Goal: Task Accomplishment & Management: Understand process/instructions

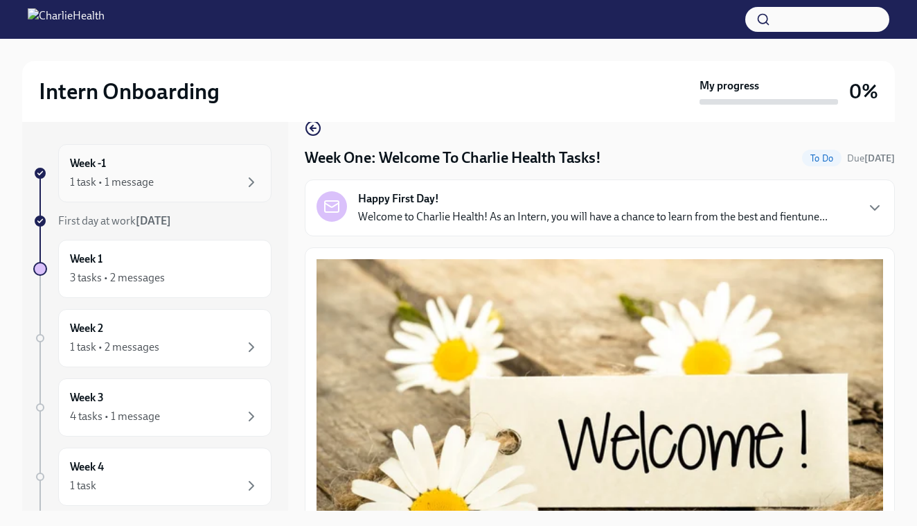
click at [223, 197] on div "Week -1 1 task • 1 message" at bounding box center [164, 173] width 213 height 58
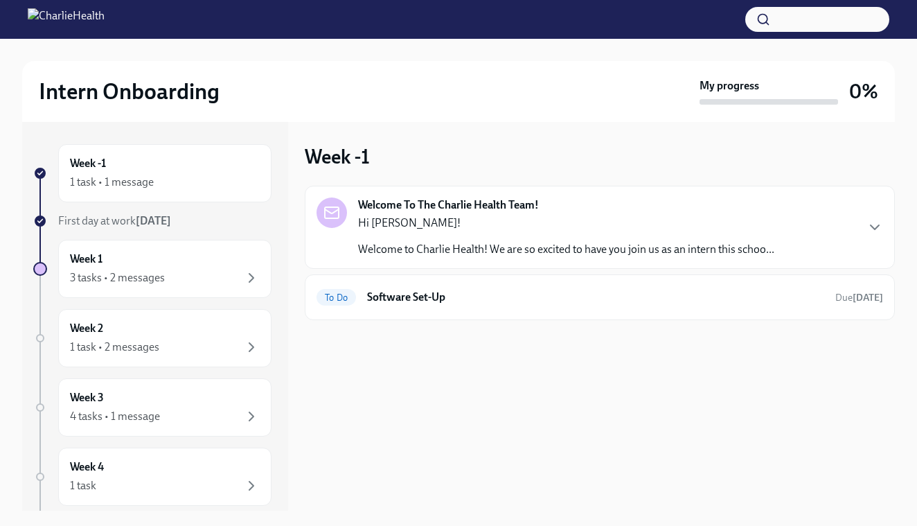
click at [391, 264] on div "Welcome To The Charlie Health Team! Hi [PERSON_NAME]! Welcome to Charlie Health…" at bounding box center [600, 227] width 590 height 83
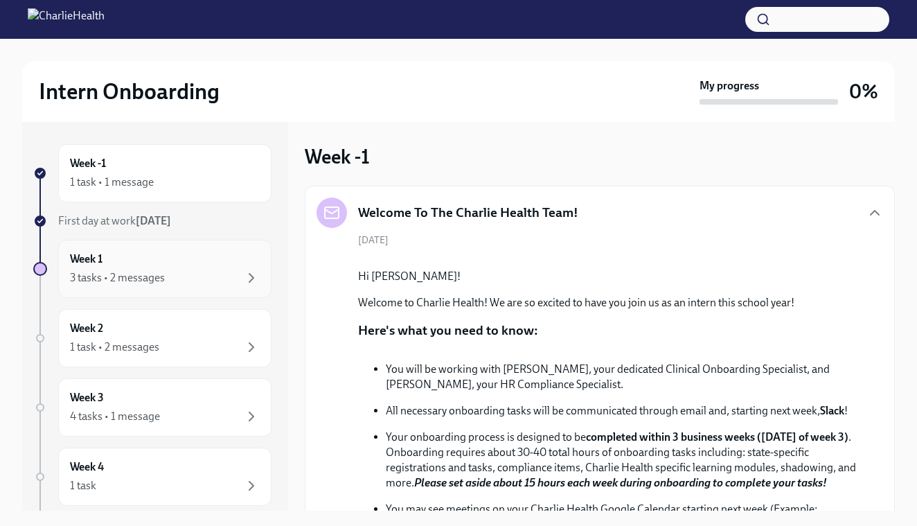
click at [136, 272] on div "3 tasks • 2 messages" at bounding box center [117, 277] width 95 height 15
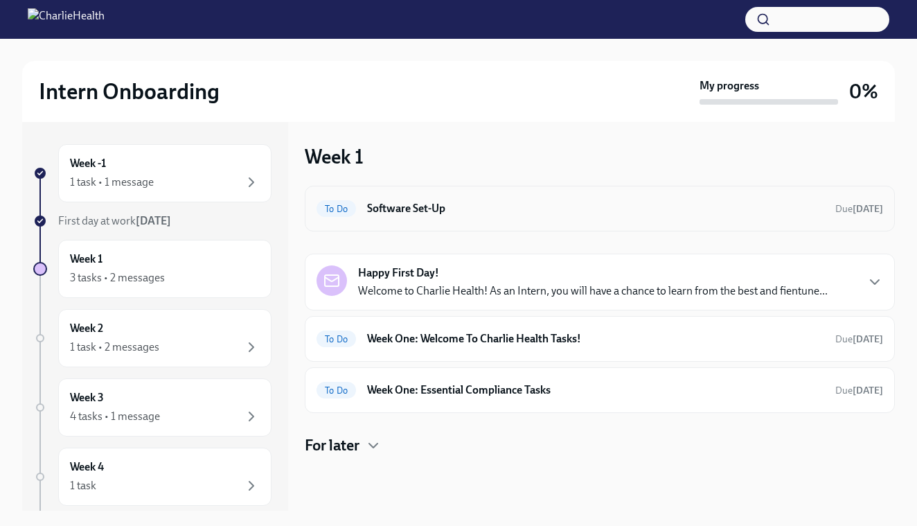
click at [424, 217] on div "To Do Software Set-Up Due [DATE]" at bounding box center [599, 208] width 566 height 22
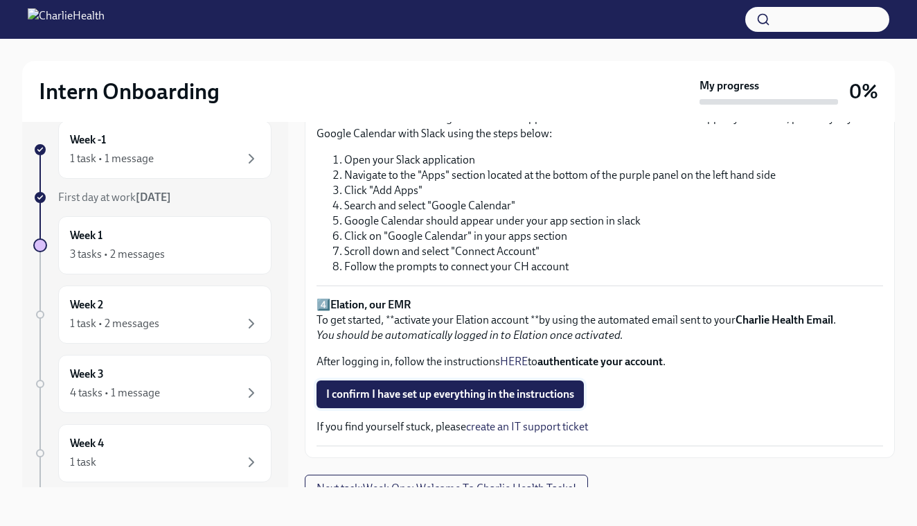
scroll to position [24, 0]
click at [418, 387] on span "I confirm I have set up everything in the instructions" at bounding box center [450, 394] width 248 height 14
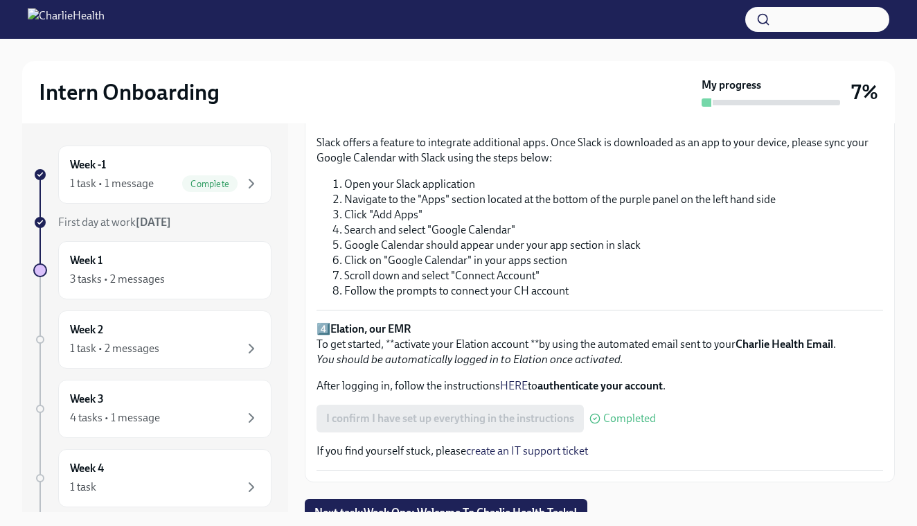
scroll to position [991, 0]
click at [426, 506] on span "Next task : Week One: Welcome To Charlie Health Tasks!" at bounding box center [445, 513] width 263 height 14
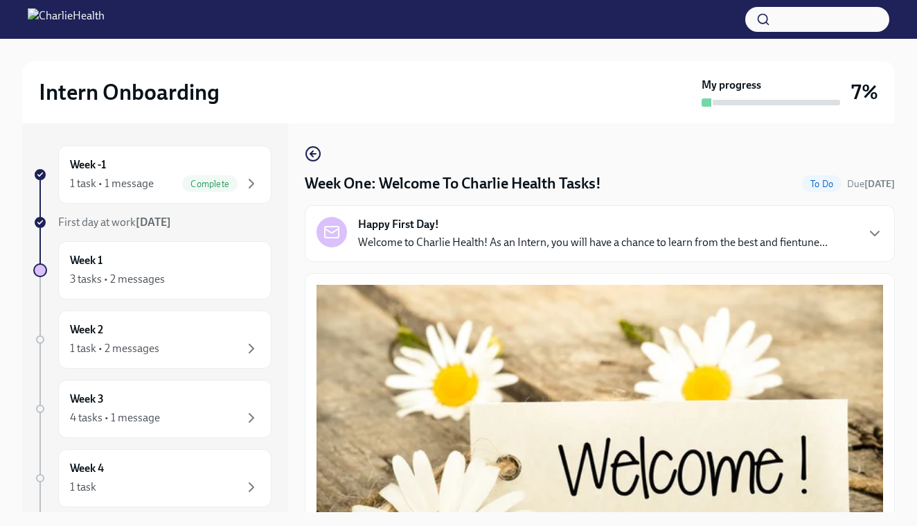
scroll to position [15, 0]
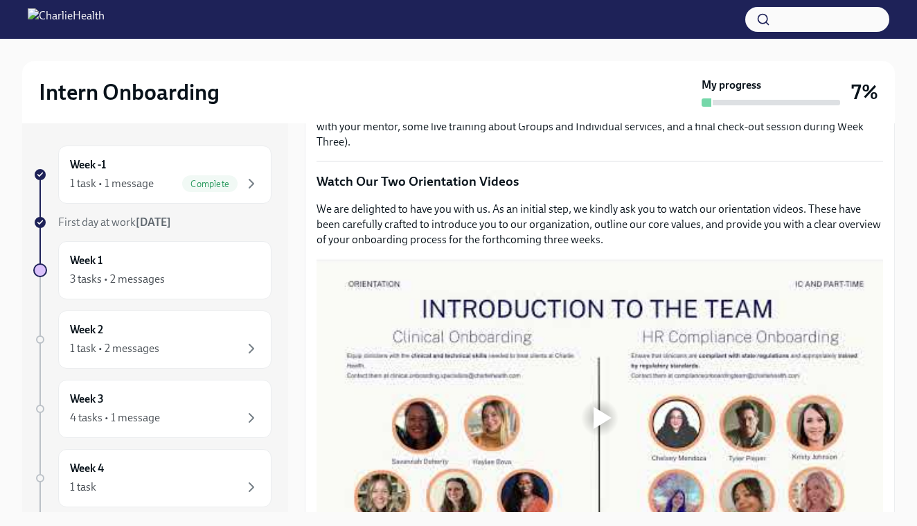
click at [589, 380] on div at bounding box center [599, 417] width 566 height 318
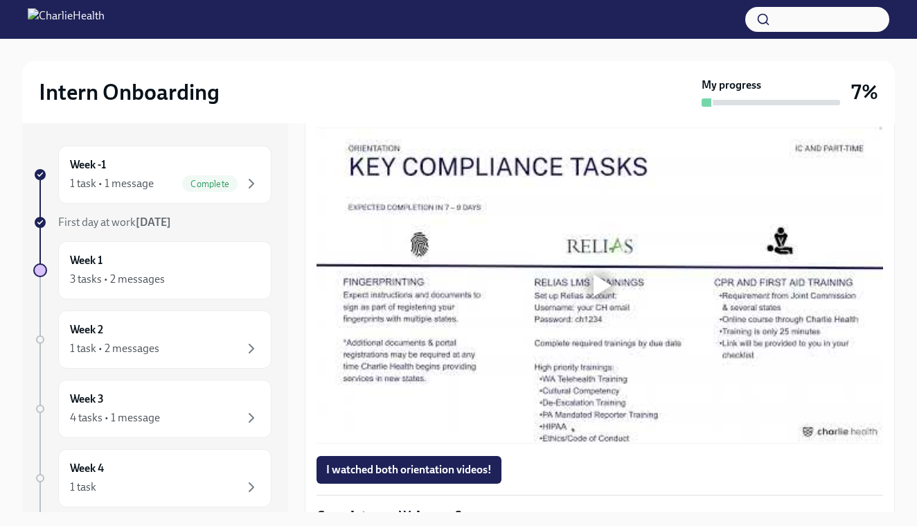
scroll to position [1057, 0]
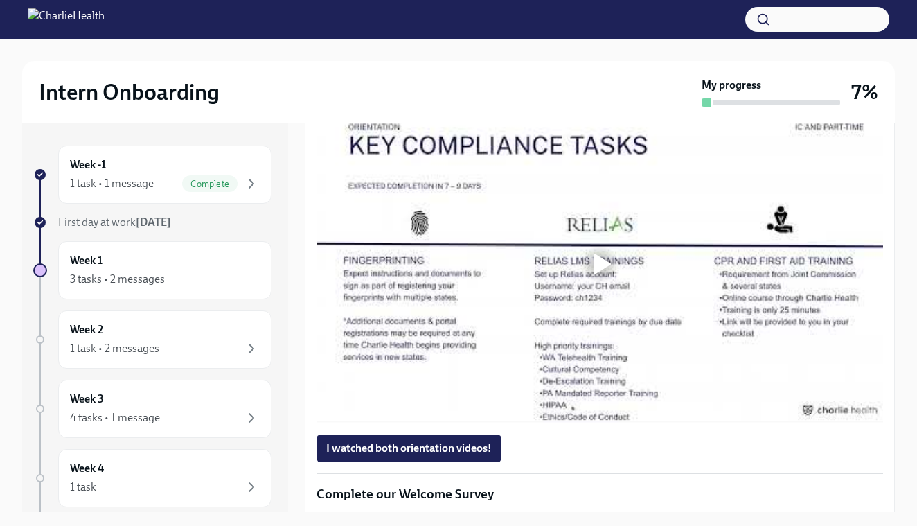
click at [676, 367] on div at bounding box center [599, 264] width 566 height 318
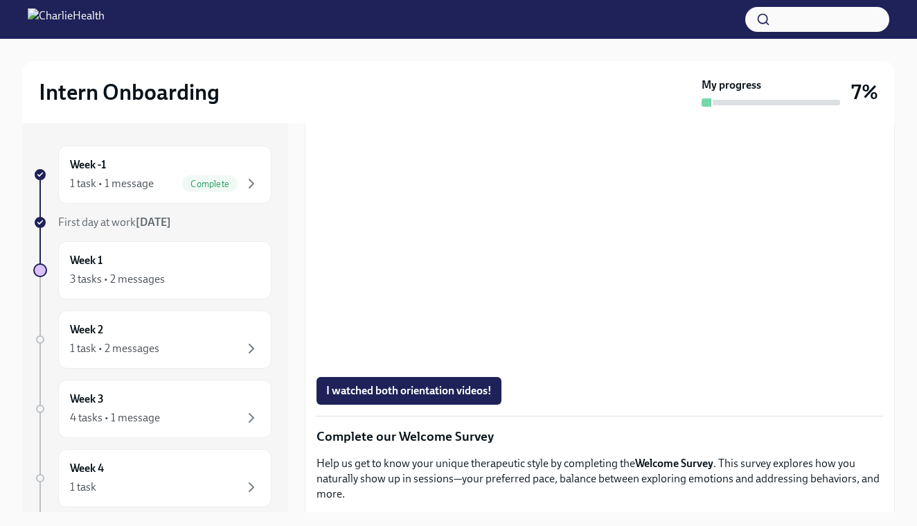
scroll to position [1115, 0]
click at [469, 389] on span "I watched both orientation videos!" at bounding box center [408, 390] width 165 height 14
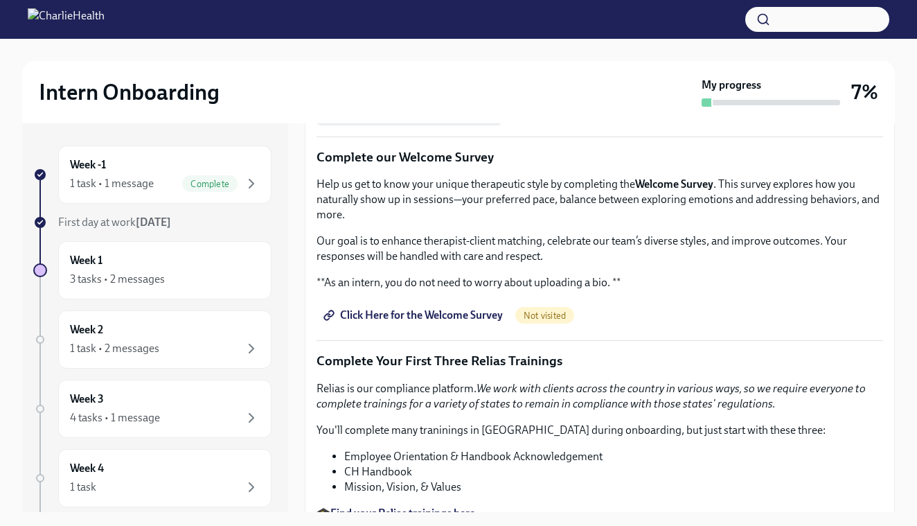
scroll to position [1392, 0]
click at [465, 321] on span "Click Here for the Welcome Survey" at bounding box center [414, 316] width 177 height 14
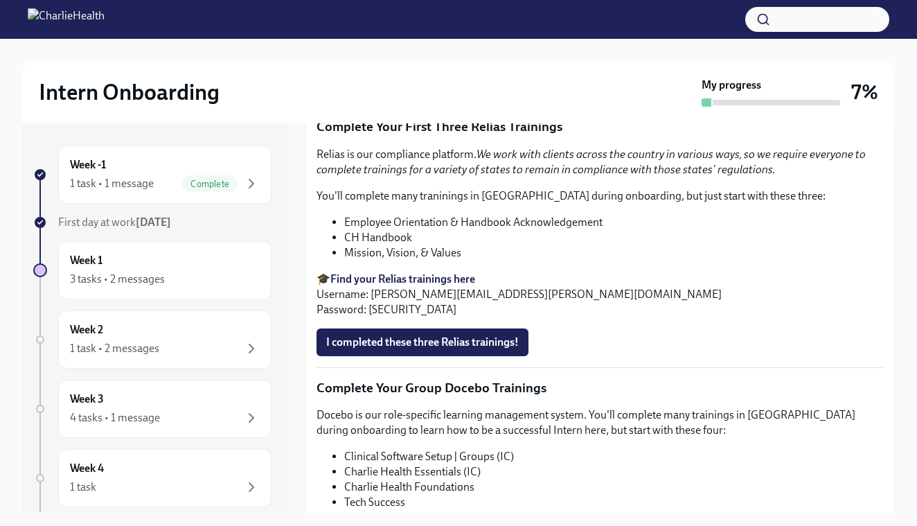
scroll to position [1598, 0]
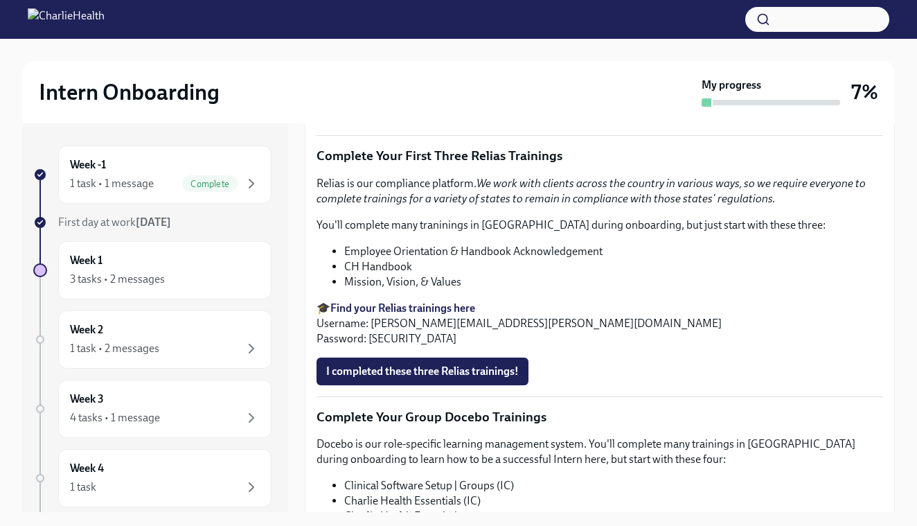
click at [415, 303] on strong "Find your Relias trainings here" at bounding box center [402, 307] width 145 height 13
drag, startPoint x: 370, startPoint y: 321, endPoint x: 537, endPoint y: 325, distance: 166.9
click at [537, 325] on p "🎓 Find your Relias trainings here Username: [PERSON_NAME][EMAIL_ADDRESS][PERSON…" at bounding box center [599, 323] width 566 height 46
copy p "[PERSON_NAME][EMAIL_ADDRESS][PERSON_NAME][DOMAIN_NAME]"
drag, startPoint x: 366, startPoint y: 339, endPoint x: 403, endPoint y: 339, distance: 37.4
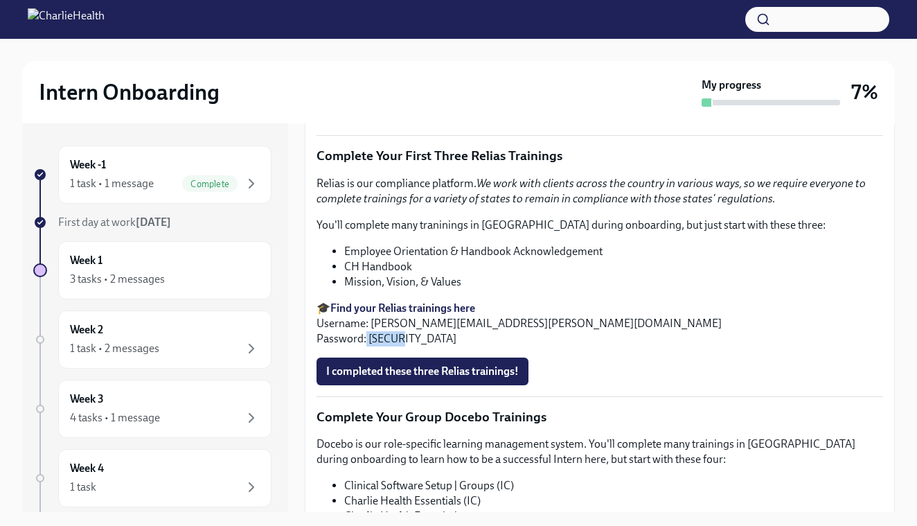
click at [403, 339] on p "🎓 Find your Relias trainings here Username: [PERSON_NAME][EMAIL_ADDRESS][PERSON…" at bounding box center [599, 323] width 566 height 46
copy p "ch1234"
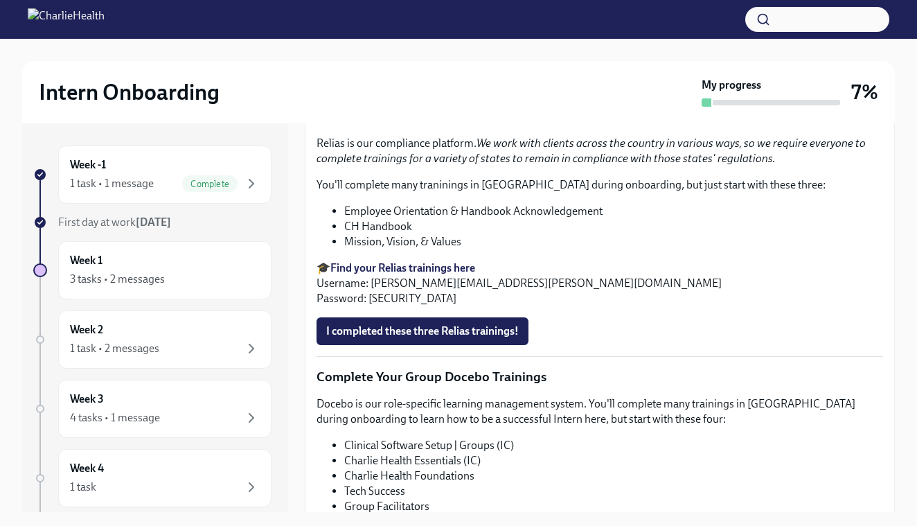
click at [501, 275] on p "🎓 Find your Relias trainings here Username: [PERSON_NAME][EMAIL_ADDRESS][PERSON…" at bounding box center [599, 283] width 566 height 46
click at [472, 327] on span "I completed these three Relias trainings!" at bounding box center [422, 331] width 192 height 14
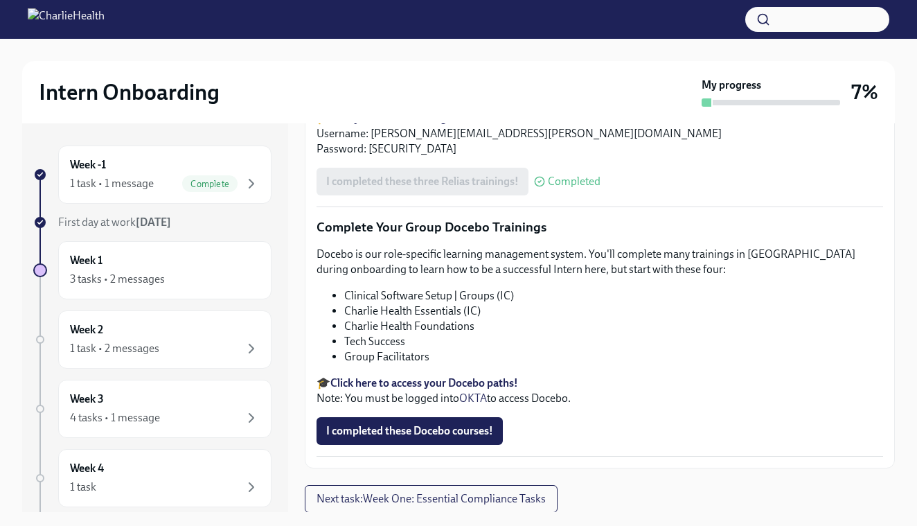
scroll to position [1787, 0]
click at [422, 382] on strong "Click here to access your Docebo paths!" at bounding box center [424, 383] width 188 height 13
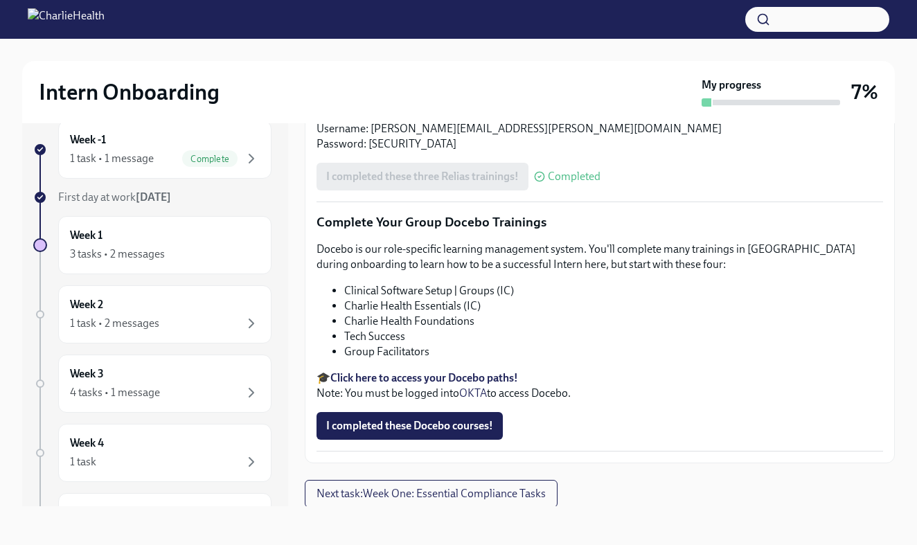
scroll to position [25, 0]
